Goal: Find specific page/section: Locate item on page

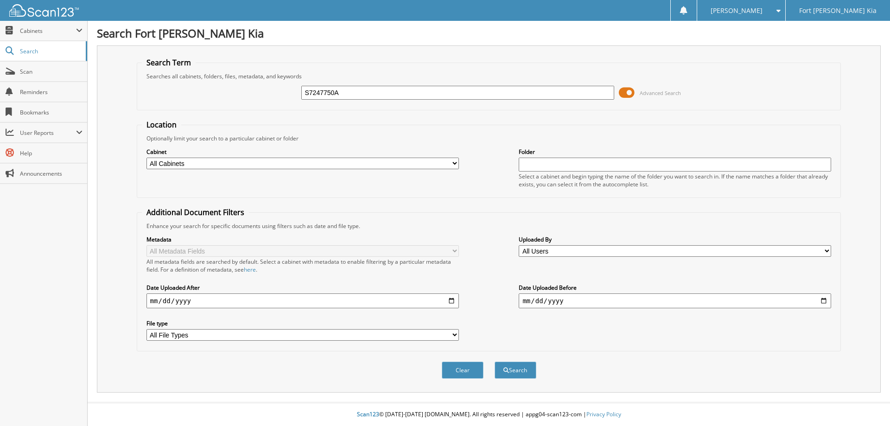
type input "S7247750A"
click at [626, 94] on span at bounding box center [627, 93] width 16 height 14
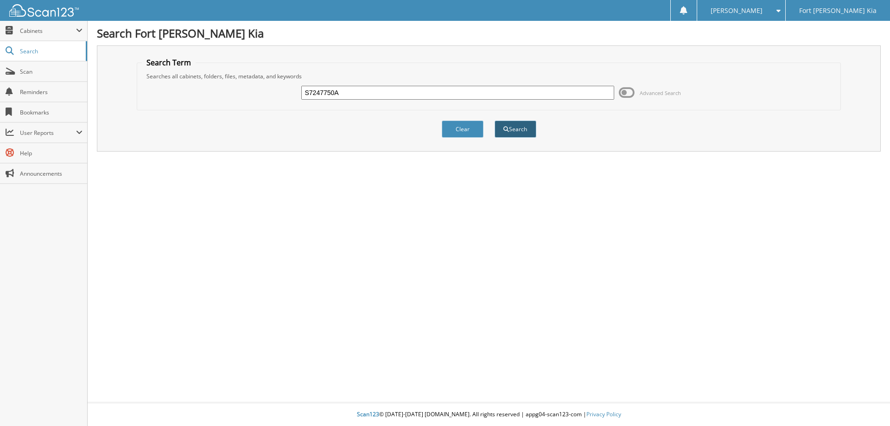
click at [520, 128] on button "Search" at bounding box center [516, 129] width 42 height 17
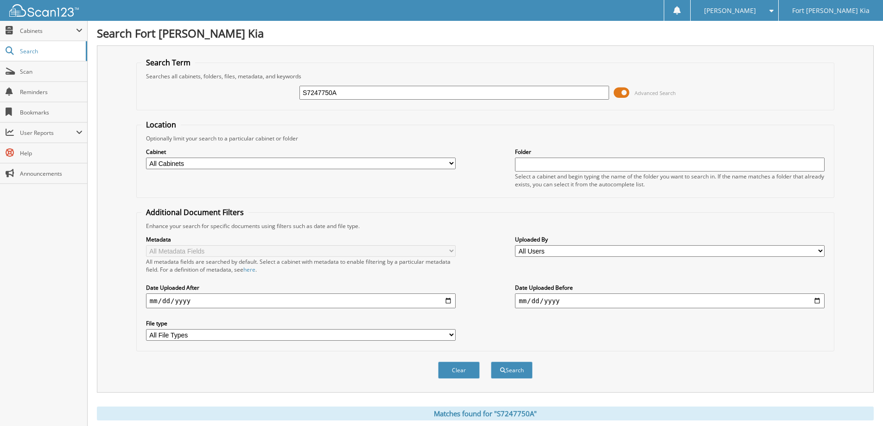
click at [622, 94] on span at bounding box center [622, 93] width 16 height 14
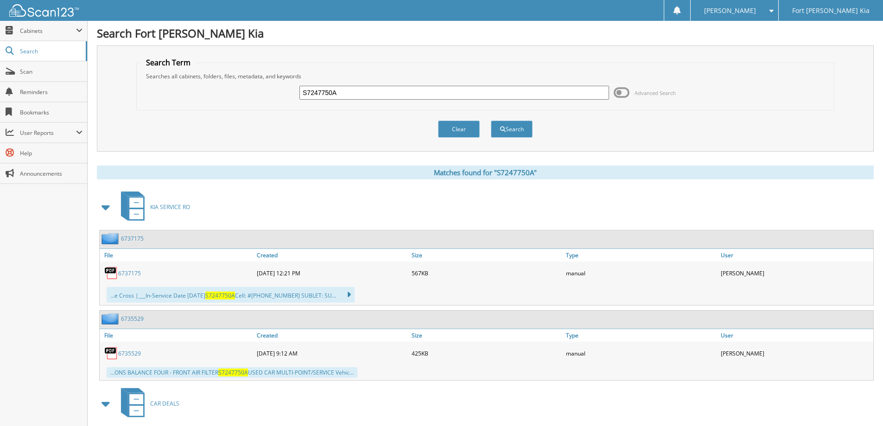
click at [105, 208] on span at bounding box center [106, 207] width 13 height 17
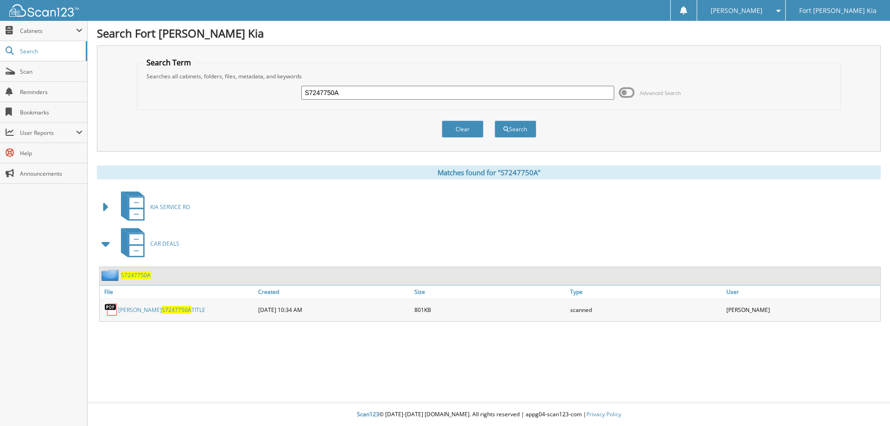
click at [141, 274] on span "S7247750A" at bounding box center [136, 275] width 30 height 8
